Goal: Book appointment/travel/reservation

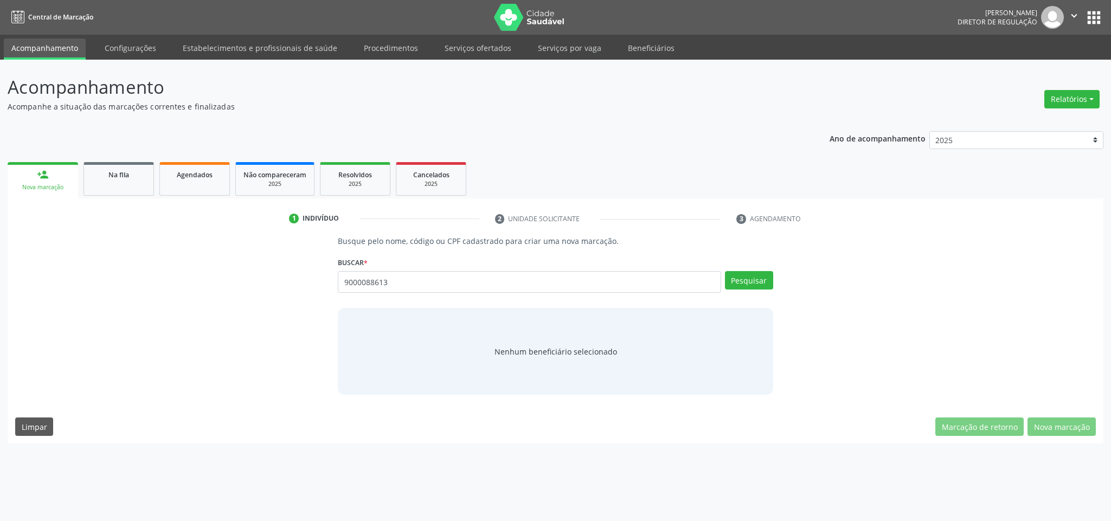
type input "9000088613"
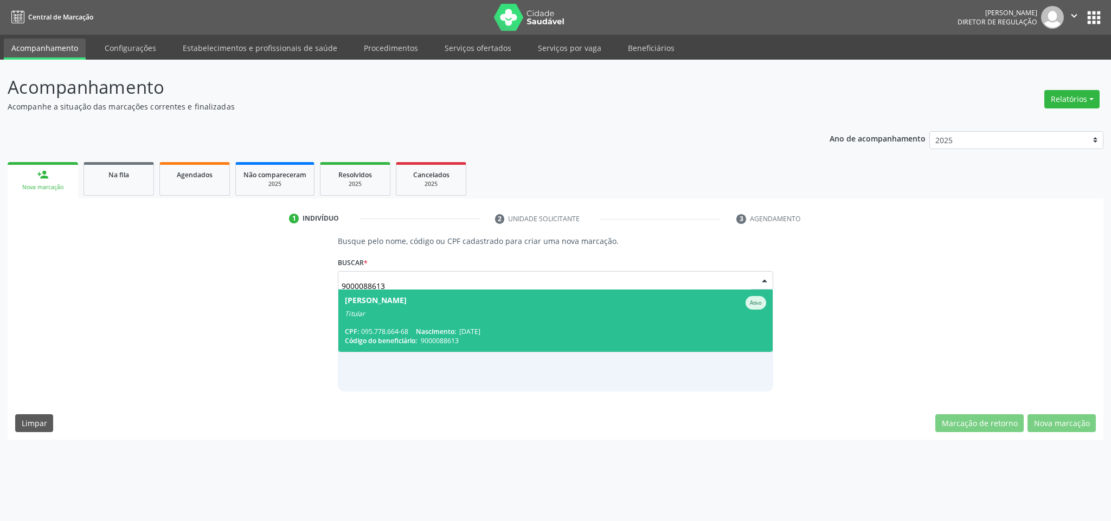
click at [407, 311] on div "[PERSON_NAME] Titular" at bounding box center [555, 307] width 421 height 22
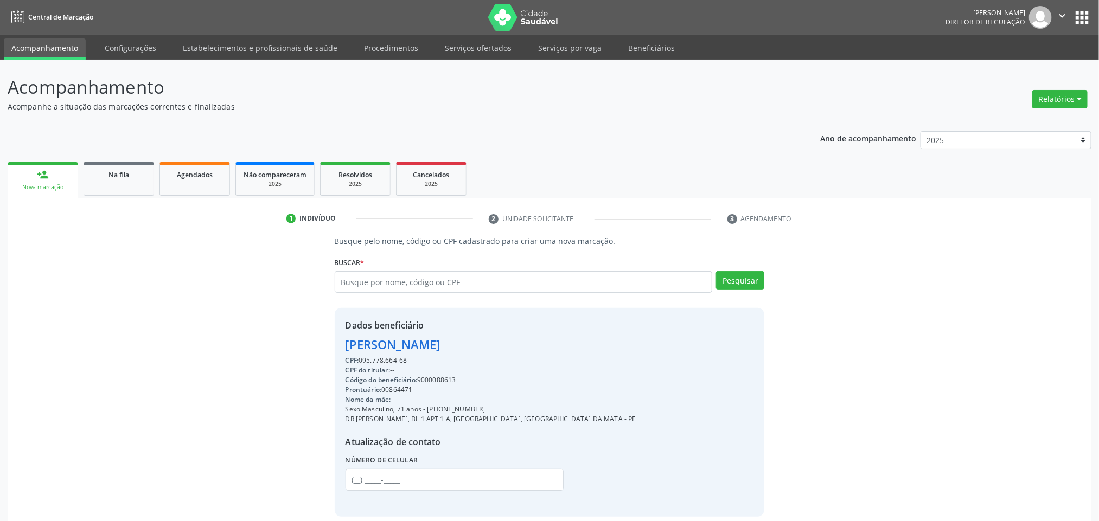
drag, startPoint x: 411, startPoint y: 355, endPoint x: 360, endPoint y: 358, distance: 50.5
click at [360, 358] on div "CPF: 095.778.664-68" at bounding box center [490, 361] width 291 height 10
copy div "095.778.664-68"
click at [376, 283] on div "Buscar * [PERSON_NAME] [PERSON_NAME] Titular CPF: 095.778.664-68 Nascimento: [D…" at bounding box center [550, 277] width 430 height 46
drag, startPoint x: 378, startPoint y: 295, endPoint x: 371, endPoint y: 281, distance: 15.3
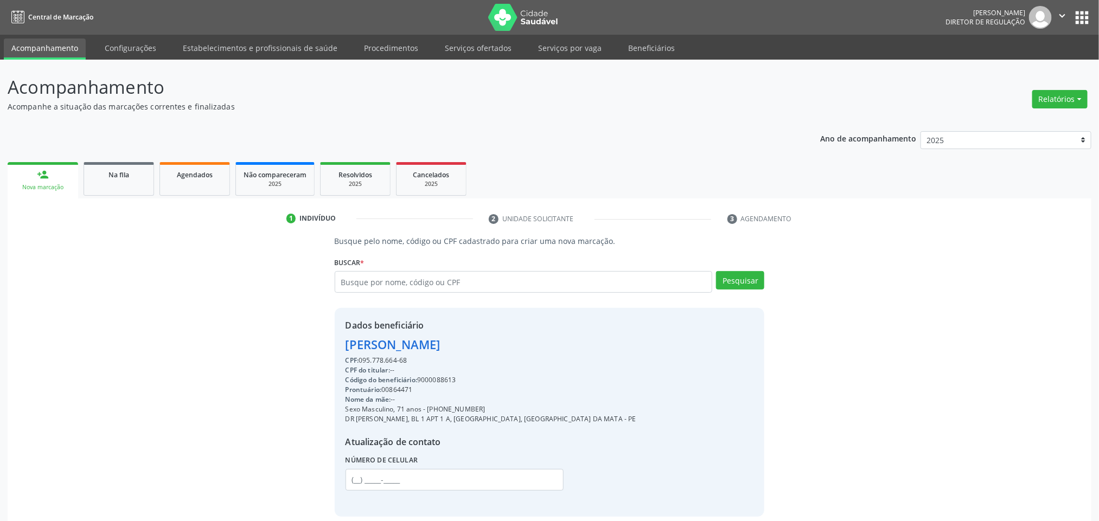
click at [376, 295] on div "[PERSON_NAME] [PERSON_NAME] Titular CPF: 095.778.664-68 Nascimento: [DATE] Códi…" at bounding box center [550, 285] width 430 height 29
click at [370, 281] on input "text" at bounding box center [524, 282] width 378 height 22
paste input "095.778.664-68"
type input "095.778.664-68"
click at [745, 277] on button "Pesquisar" at bounding box center [740, 280] width 48 height 18
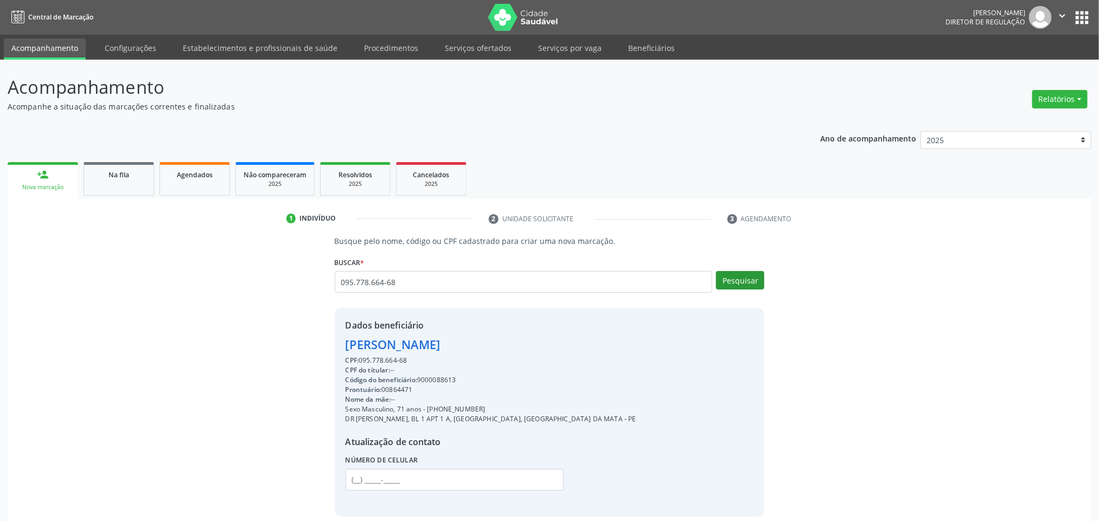
type input "095.778.664-68"
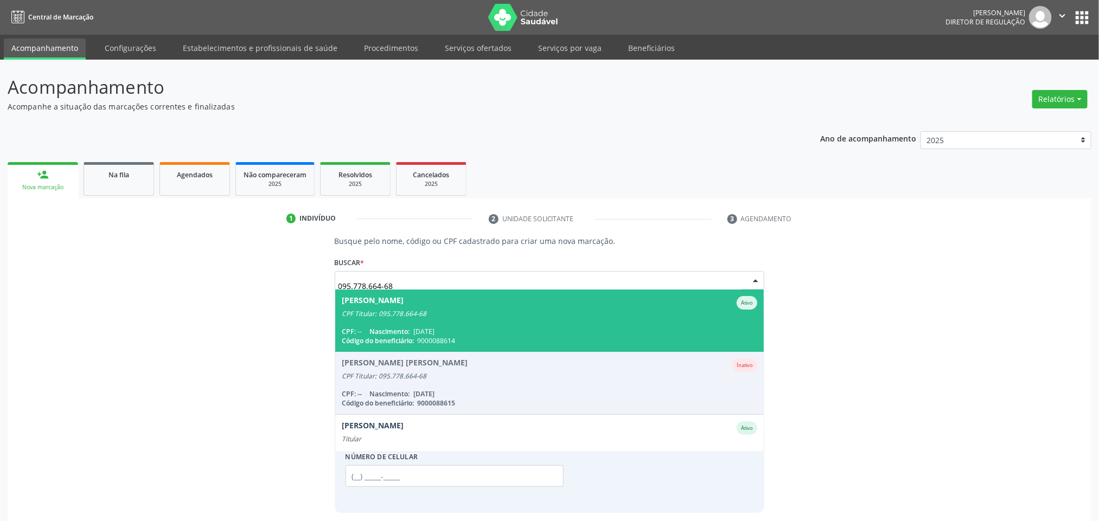
click at [459, 318] on span "[PERSON_NAME] CPF Titular: 095.778.664-68 CPF: -- Nascimento: [DATE] Código do …" at bounding box center [549, 321] width 429 height 62
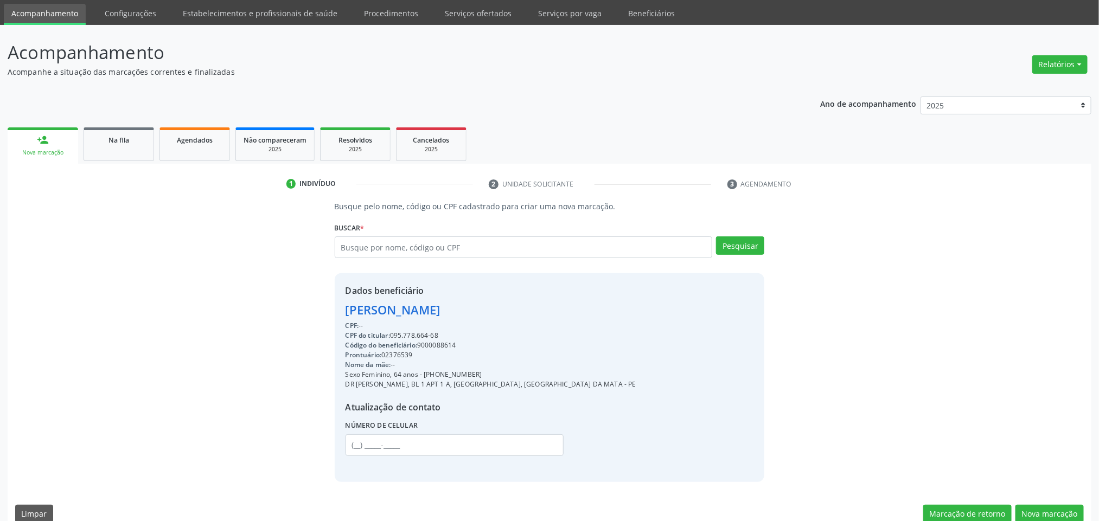
scroll to position [51, 0]
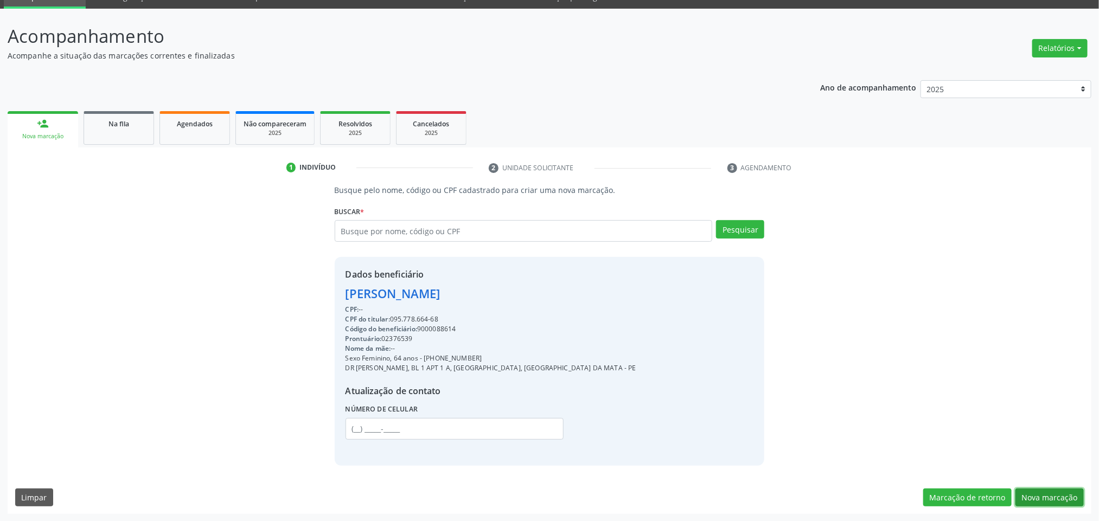
click at [1052, 489] on button "Nova marcação" at bounding box center [1049, 498] width 68 height 18
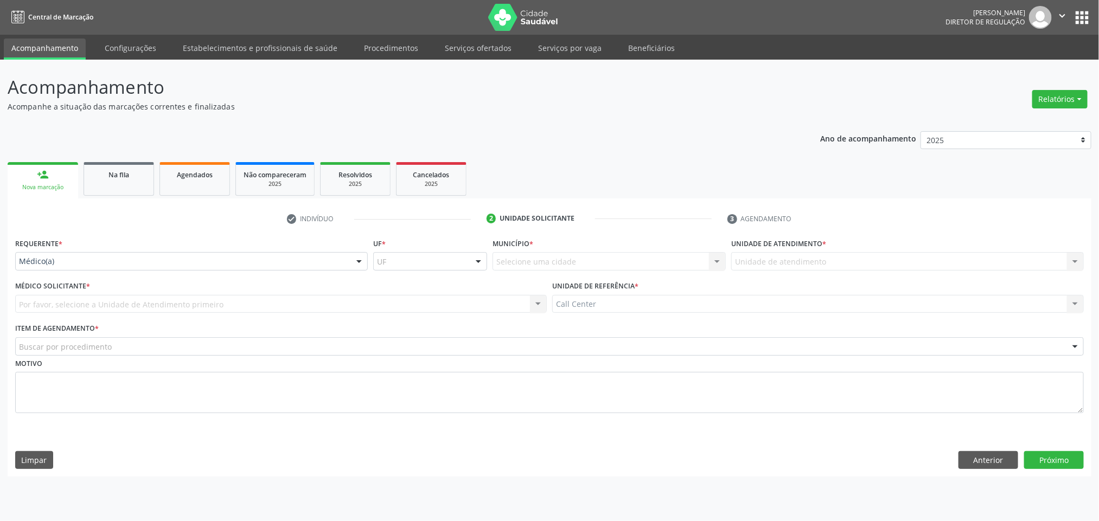
scroll to position [0, 0]
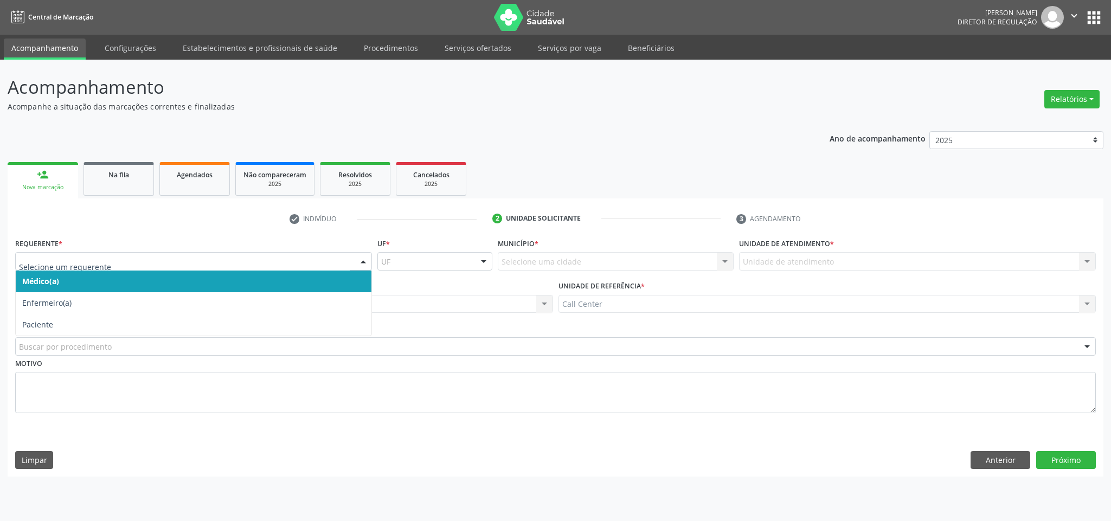
drag, startPoint x: 65, startPoint y: 254, endPoint x: 73, endPoint y: 265, distance: 13.6
click at [73, 265] on div at bounding box center [193, 261] width 357 height 18
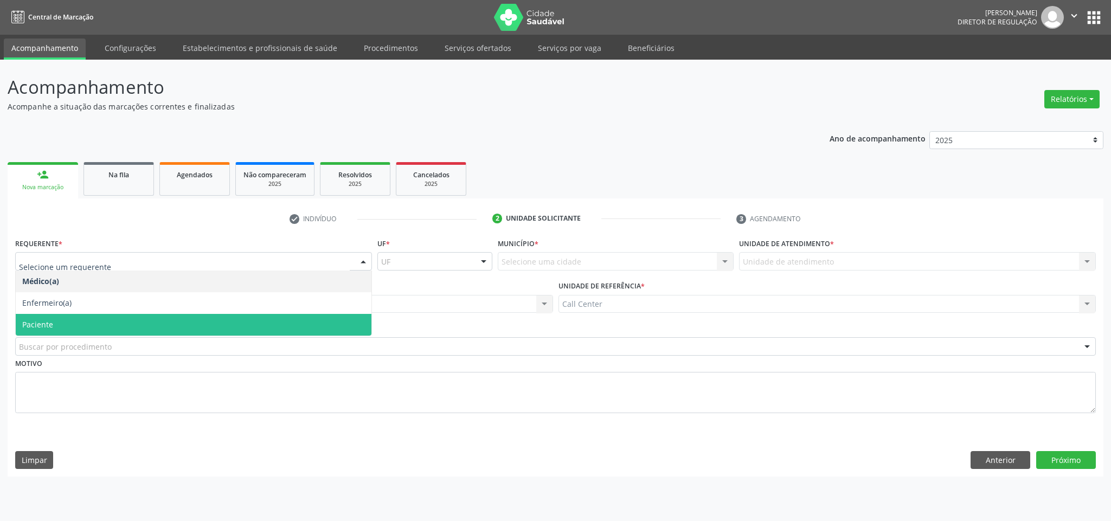
click at [78, 324] on span "Paciente" at bounding box center [194, 325] width 356 height 22
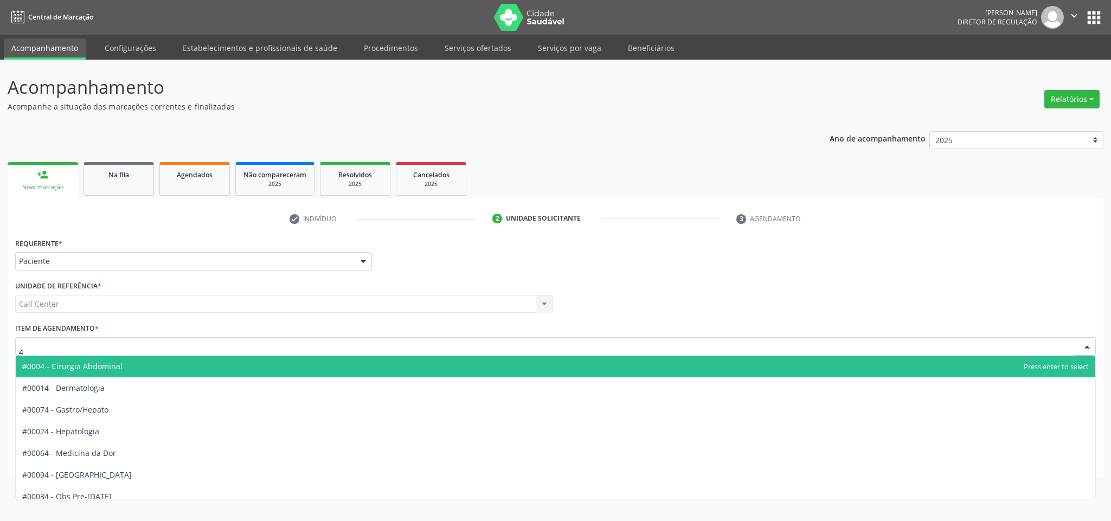
type input "44"
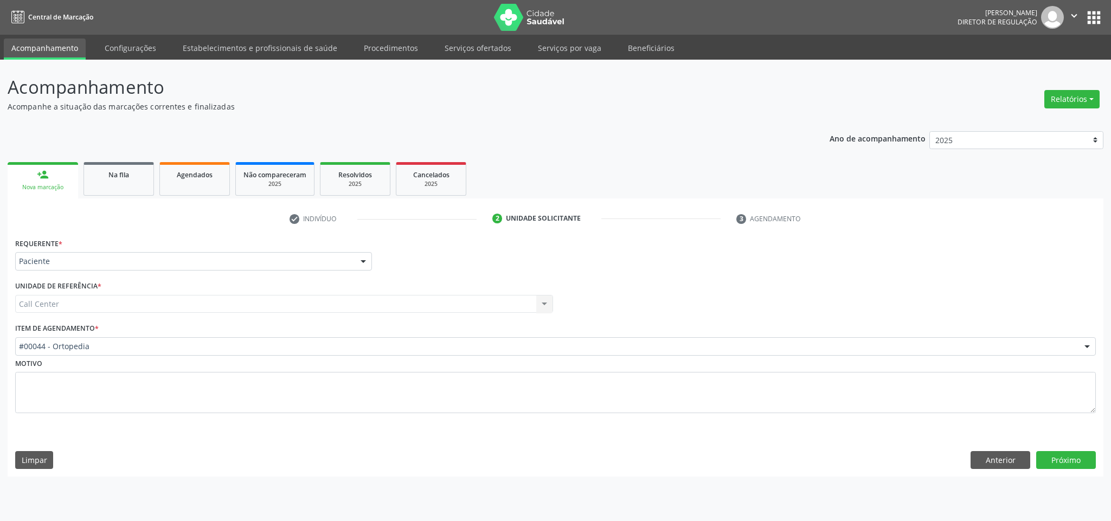
click at [1059, 447] on div "Requerente * Paciente Médico(a) Enfermeiro(a) Paciente Nenhum resultado encontr…" at bounding box center [556, 355] width 1096 height 241
click at [1059, 451] on button "Próximo" at bounding box center [1066, 460] width 60 height 18
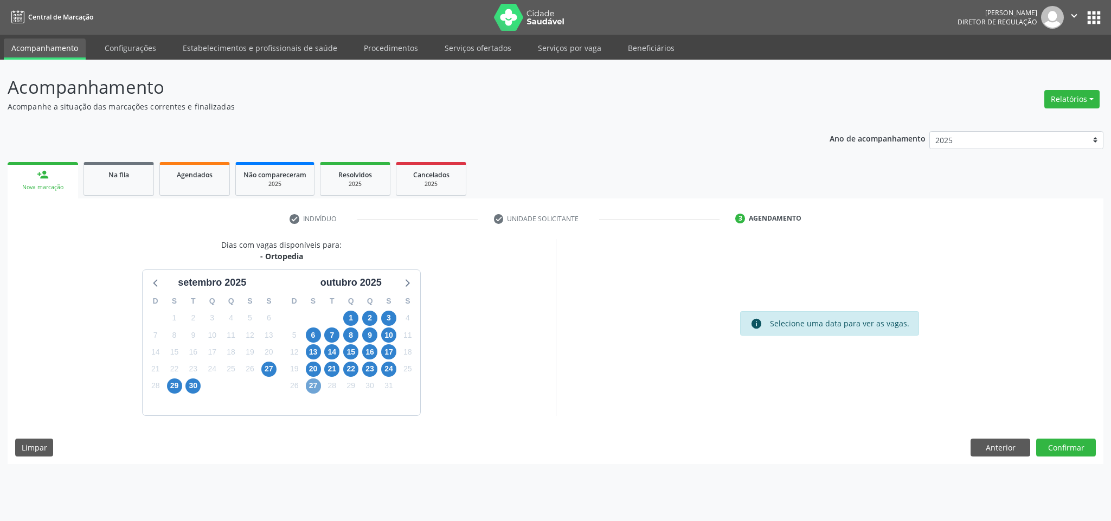
click at [310, 393] on span "27" at bounding box center [313, 386] width 15 height 15
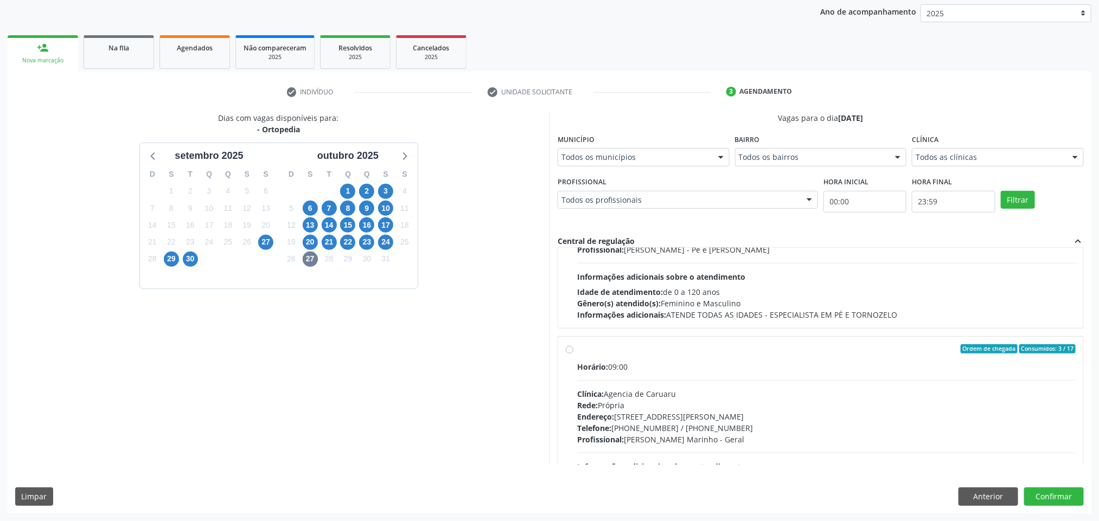
scroll to position [325, 0]
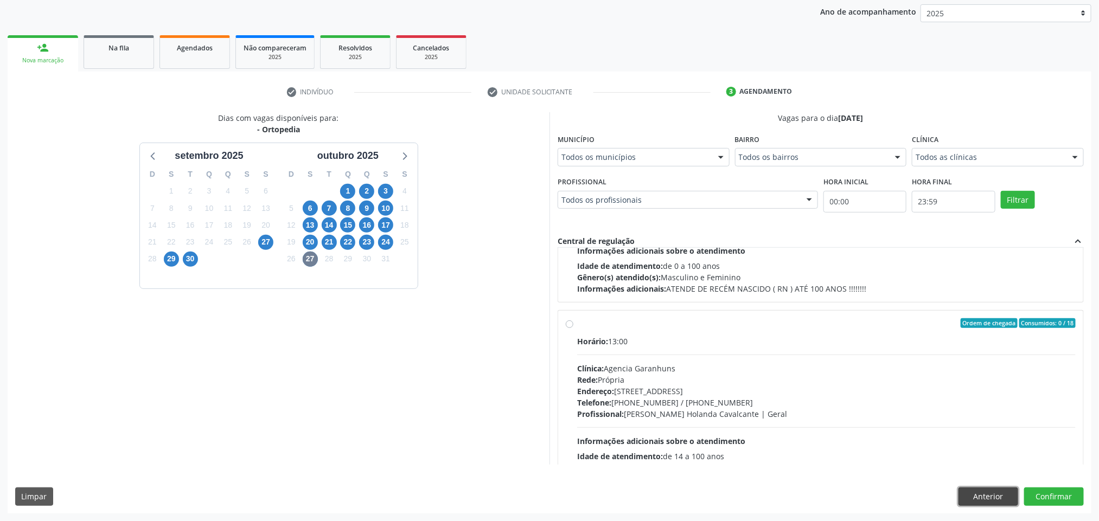
click at [988, 495] on button "Anterior" at bounding box center [988, 497] width 60 height 18
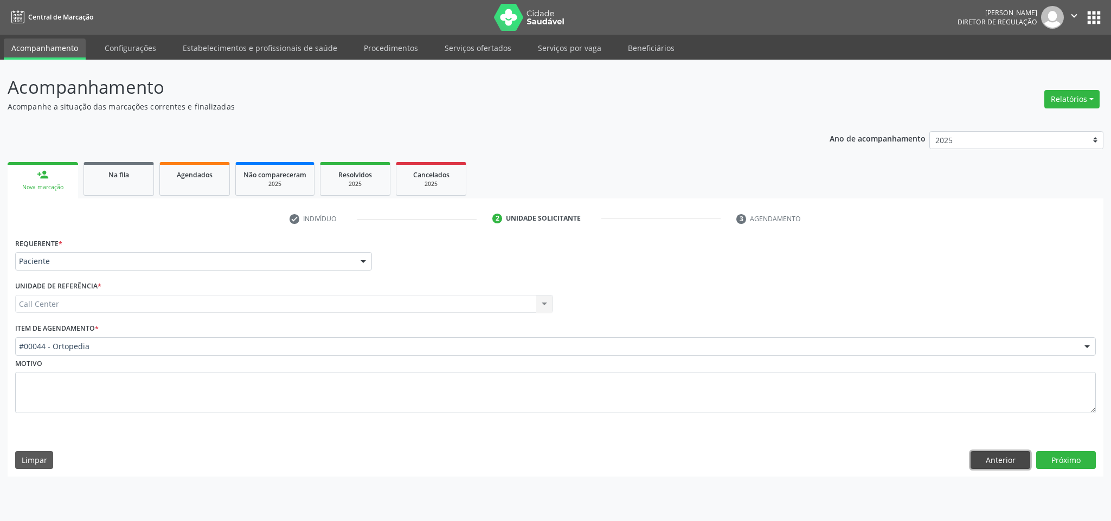
click at [990, 467] on button "Anterior" at bounding box center [1001, 460] width 60 height 18
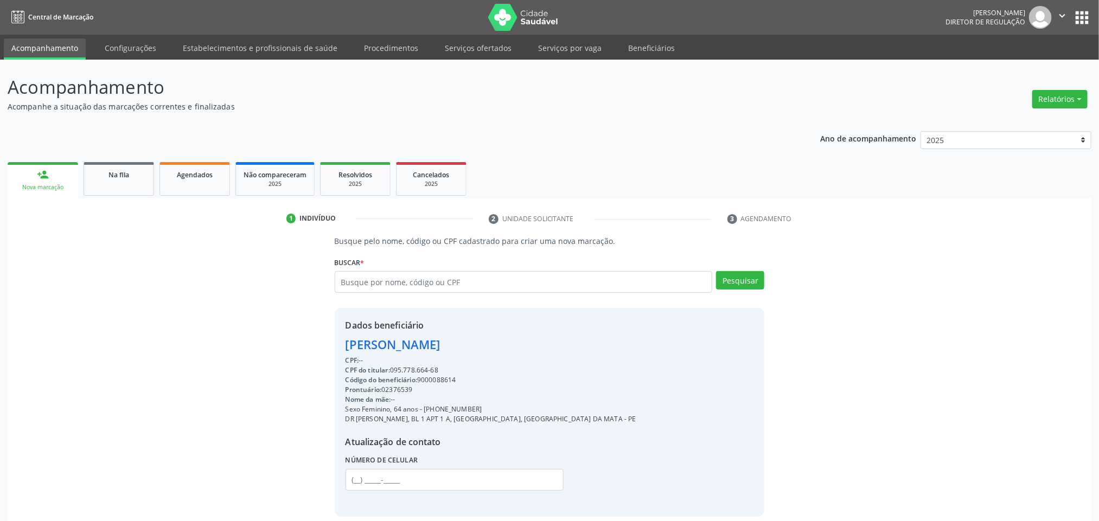
click at [438, 376] on div "Código do beneficiário: 9000088614" at bounding box center [490, 380] width 291 height 10
copy div "9000088614"
